Goal: Navigation & Orientation: Go to known website

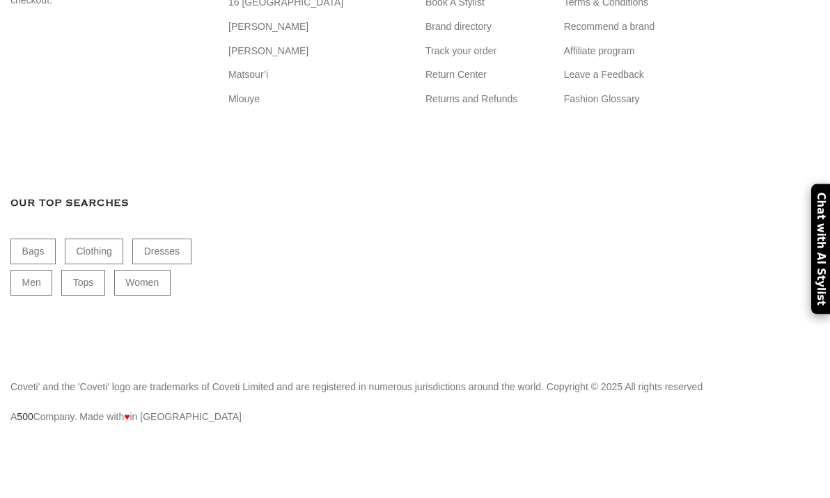
scroll to position [28179, 0]
